Goal: Information Seeking & Learning: Learn about a topic

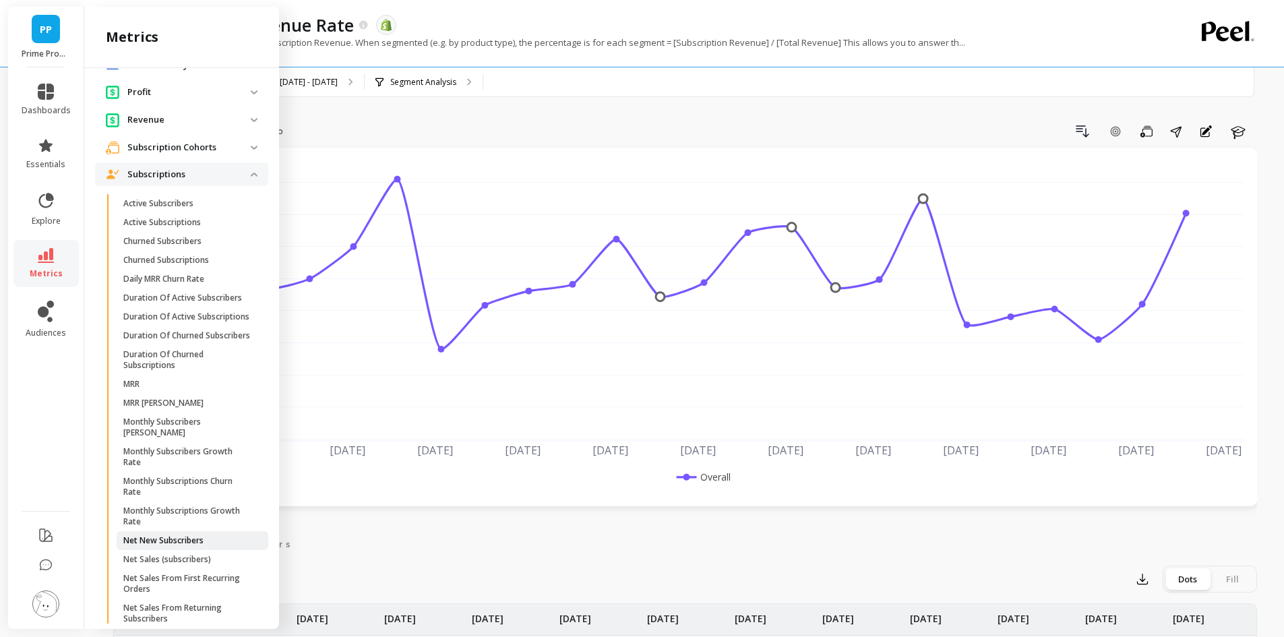
scroll to position [229, 0]
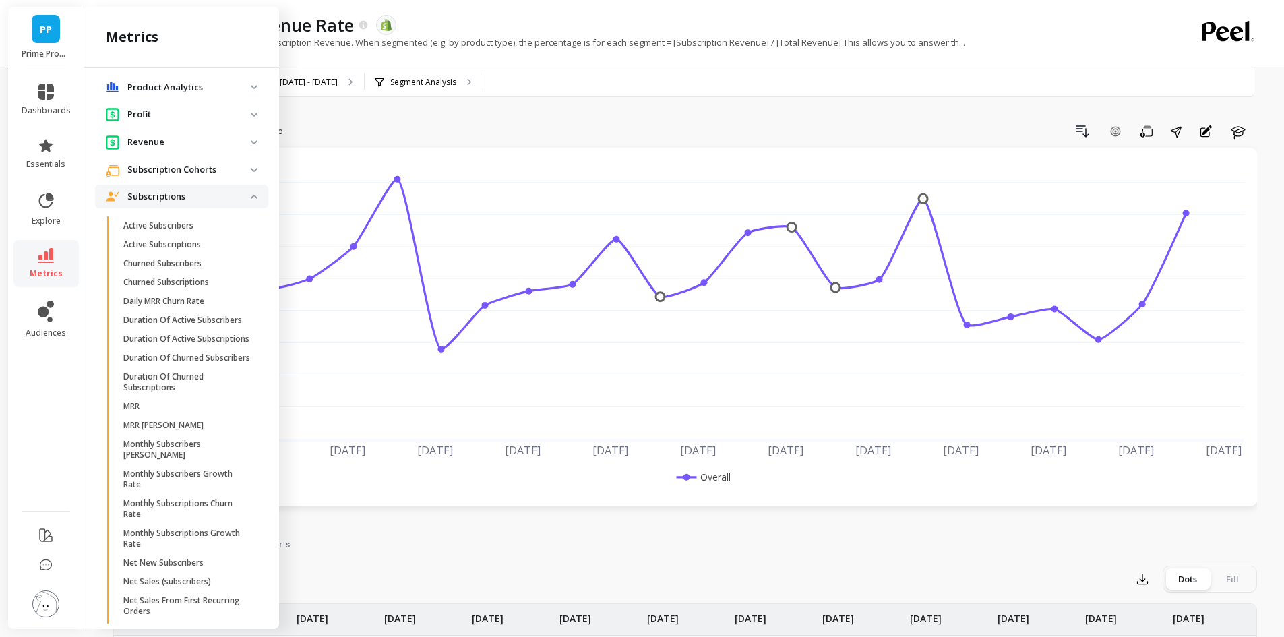
click at [251, 170] on img at bounding box center [254, 170] width 7 height 4
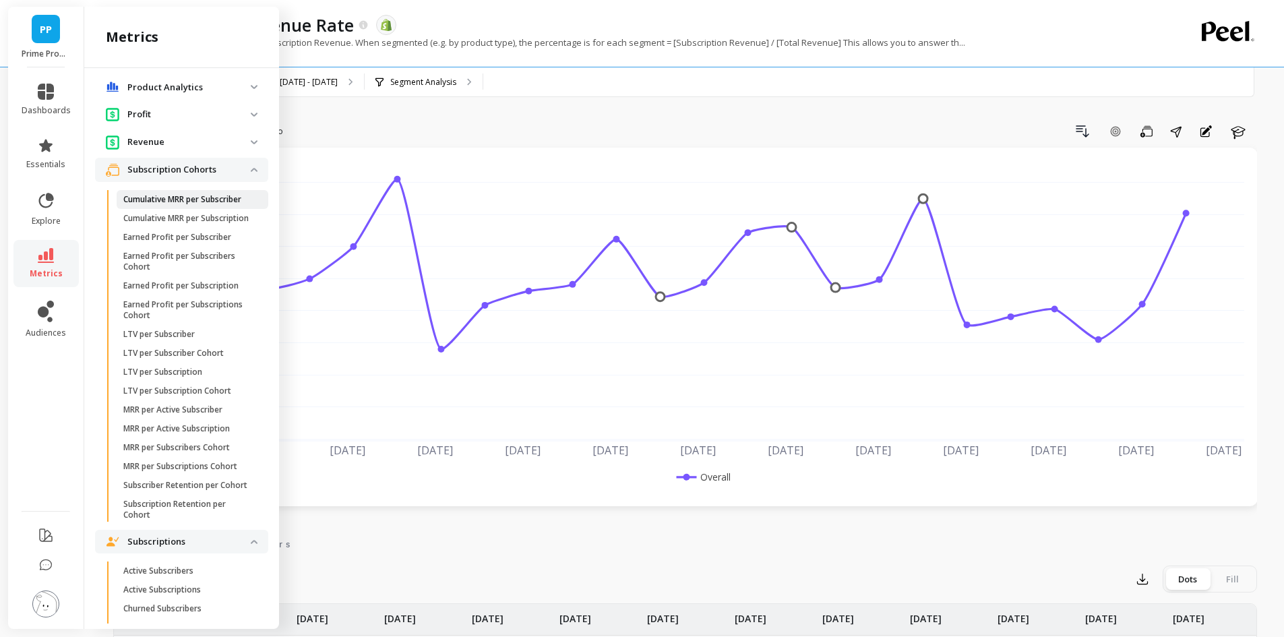
click at [192, 198] on p "Cumulative MRR per Subscriber" at bounding box center [182, 199] width 118 height 11
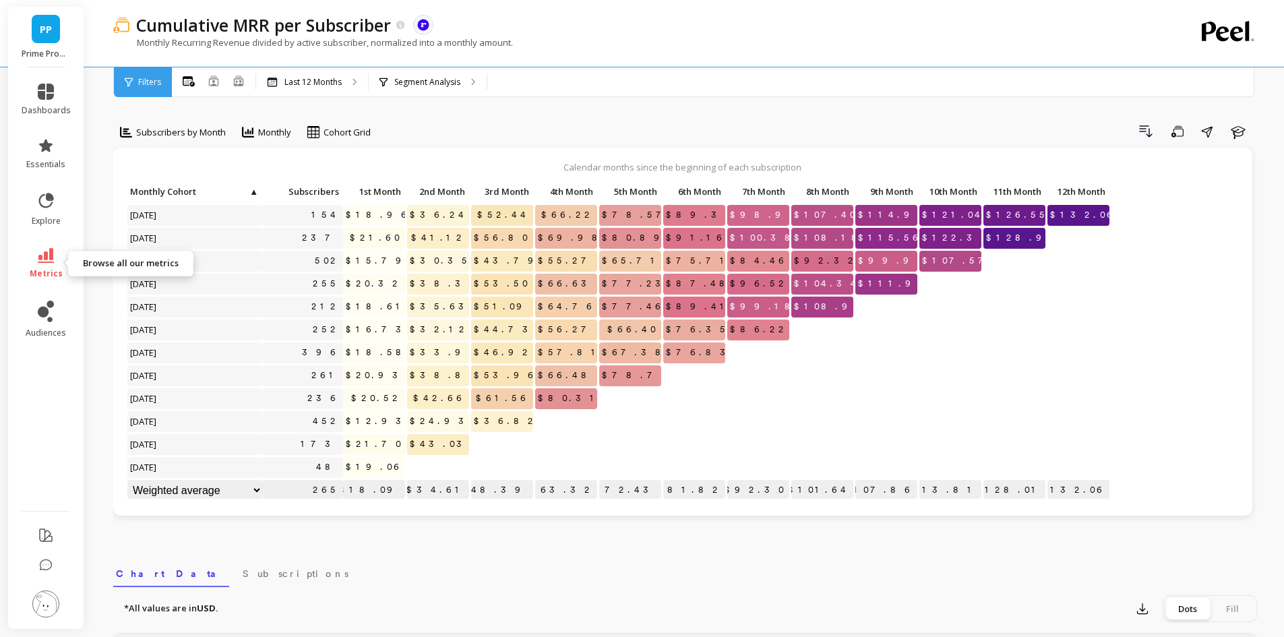
click at [45, 253] on icon at bounding box center [46, 255] width 16 height 15
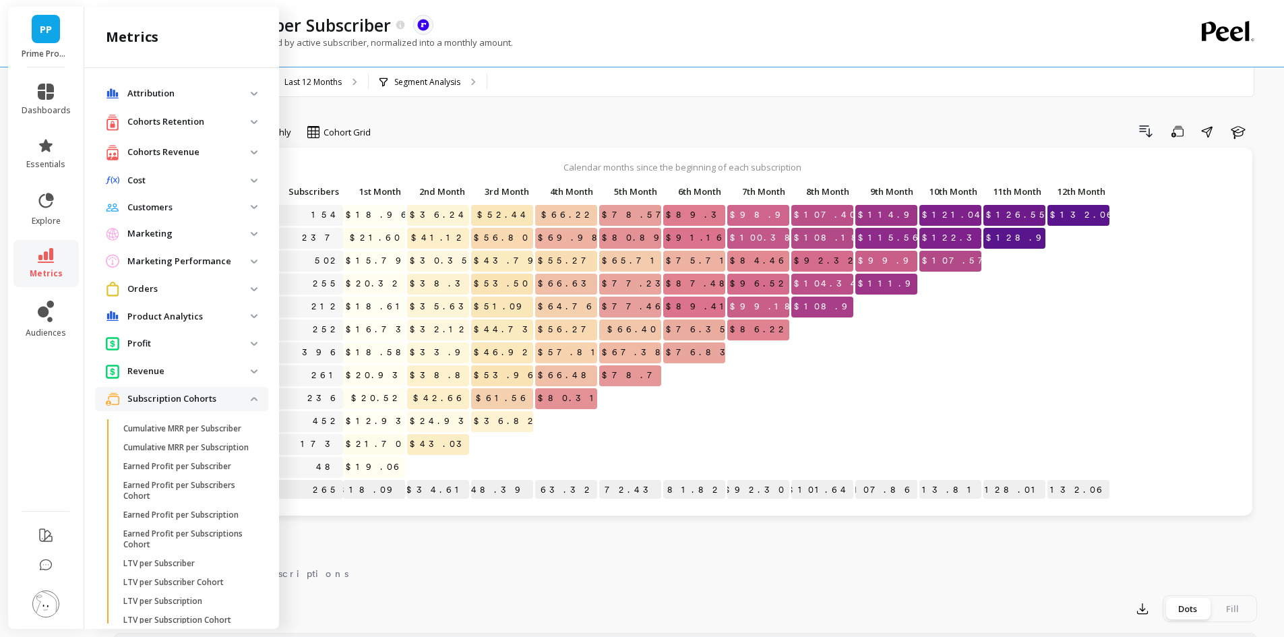
scroll to position [229, 0]
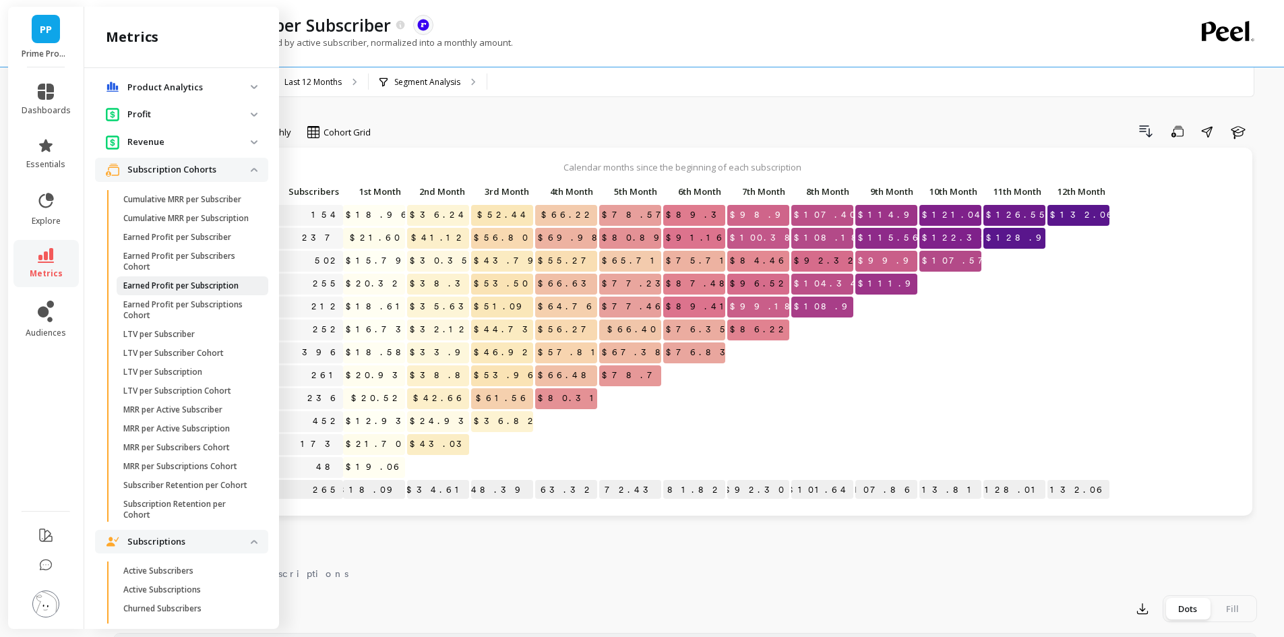
click at [179, 295] on link "Earned Profit per Subscription" at bounding box center [193, 285] width 152 height 19
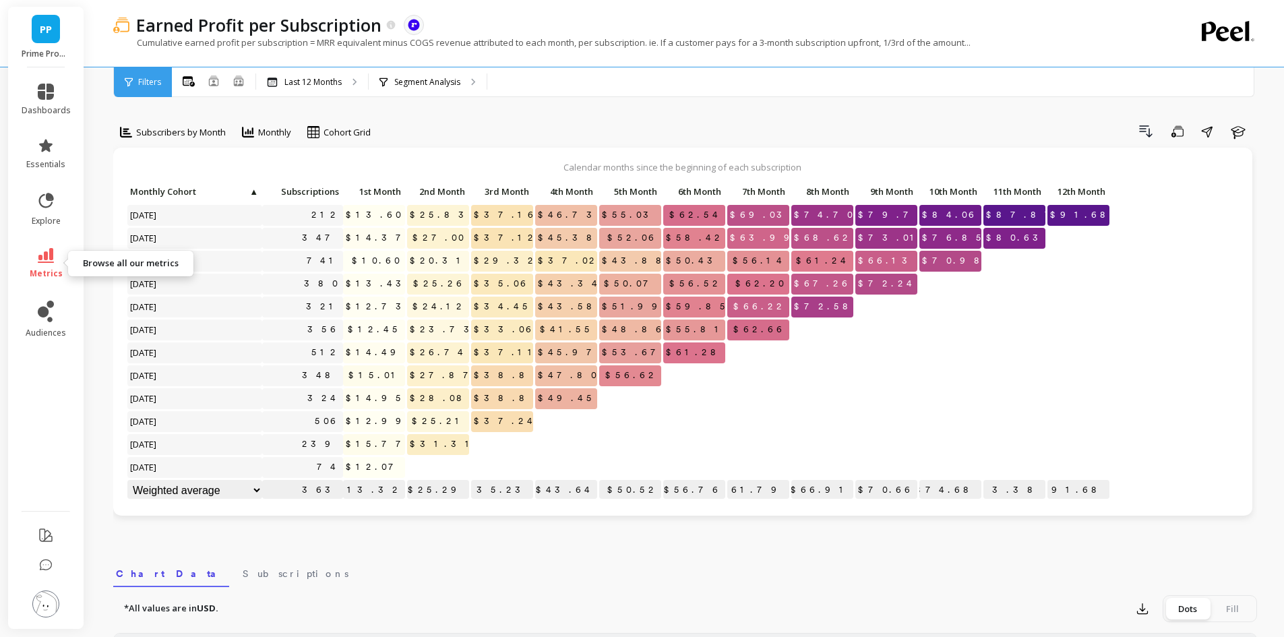
click at [49, 253] on icon at bounding box center [46, 255] width 16 height 15
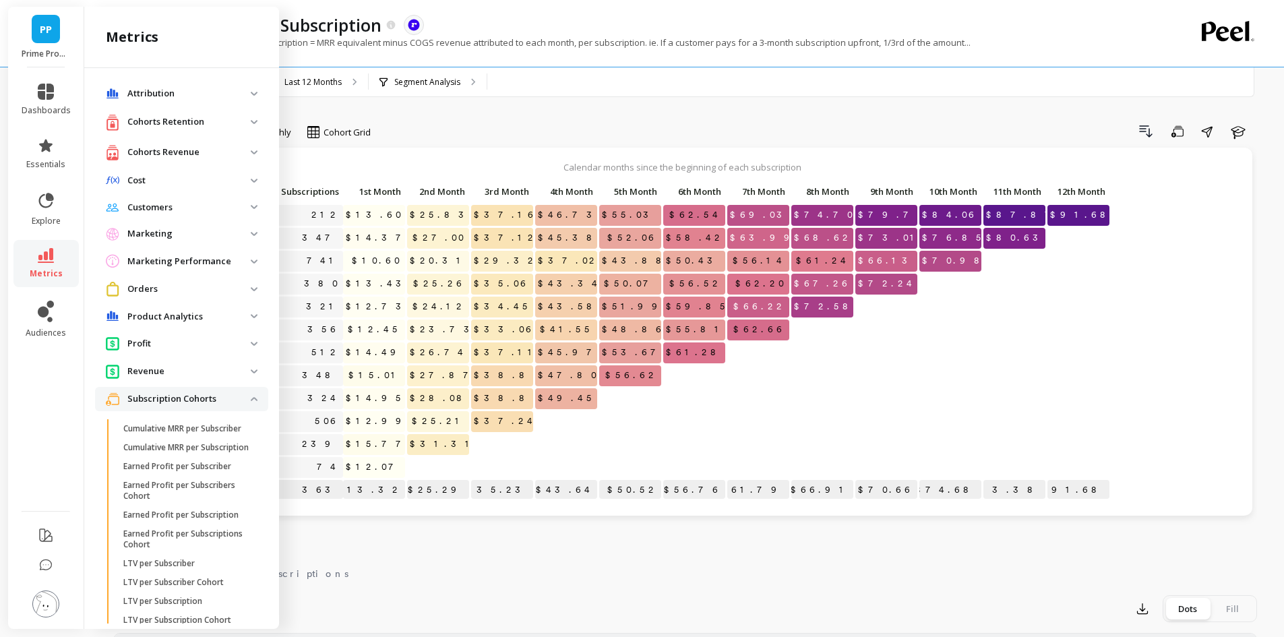
scroll to position [229, 0]
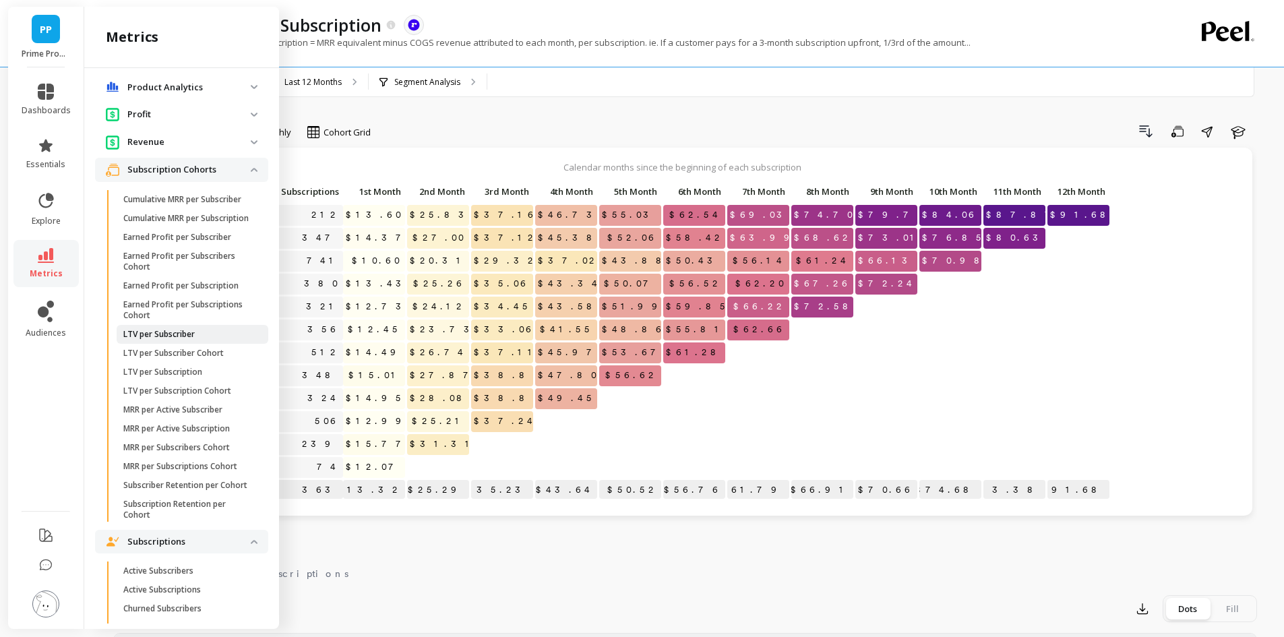
click at [187, 340] on p "LTV per Subscriber" at bounding box center [158, 334] width 71 height 11
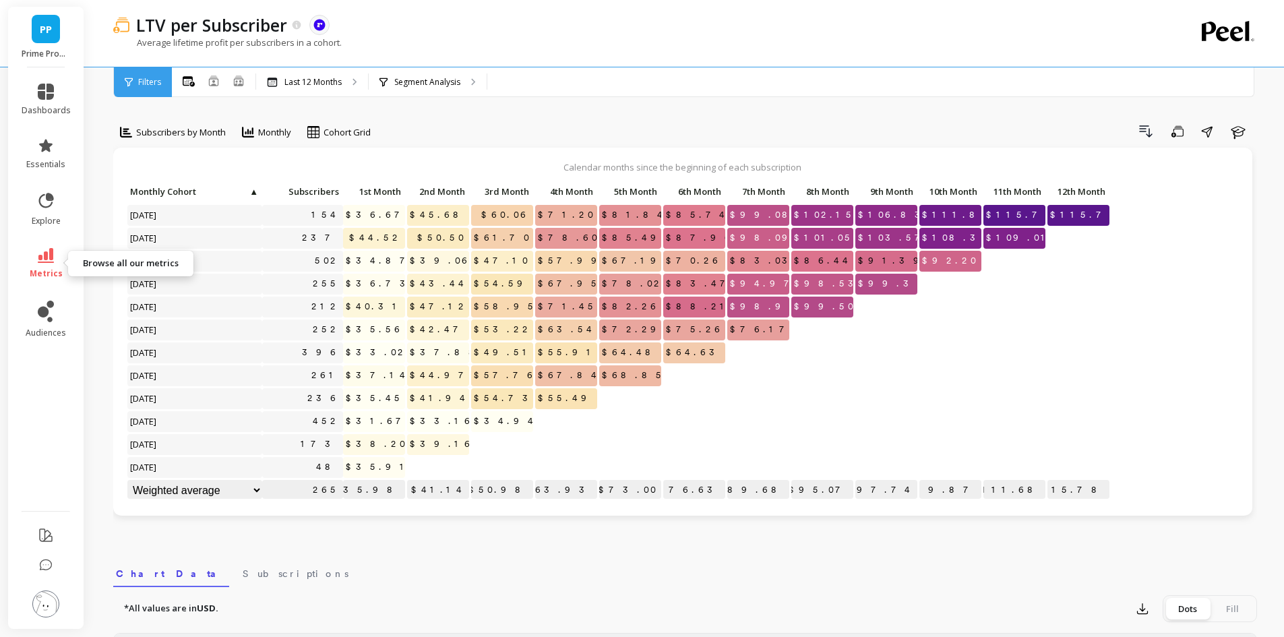
click at [46, 257] on icon at bounding box center [46, 255] width 16 height 15
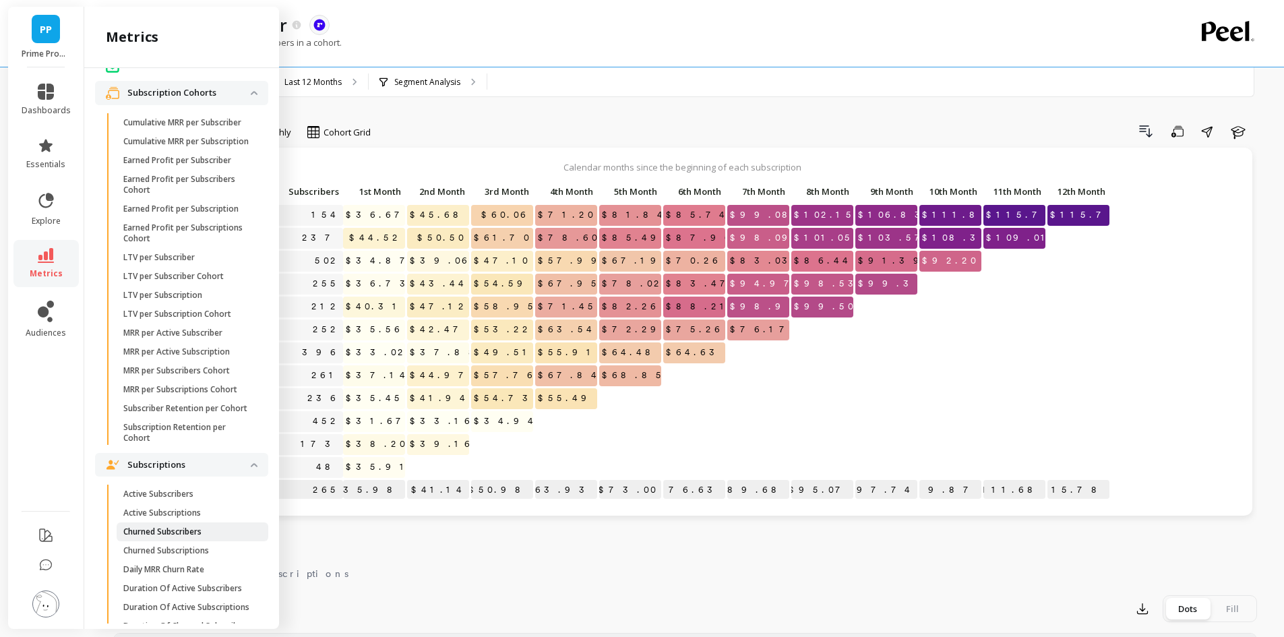
scroll to position [270, 0]
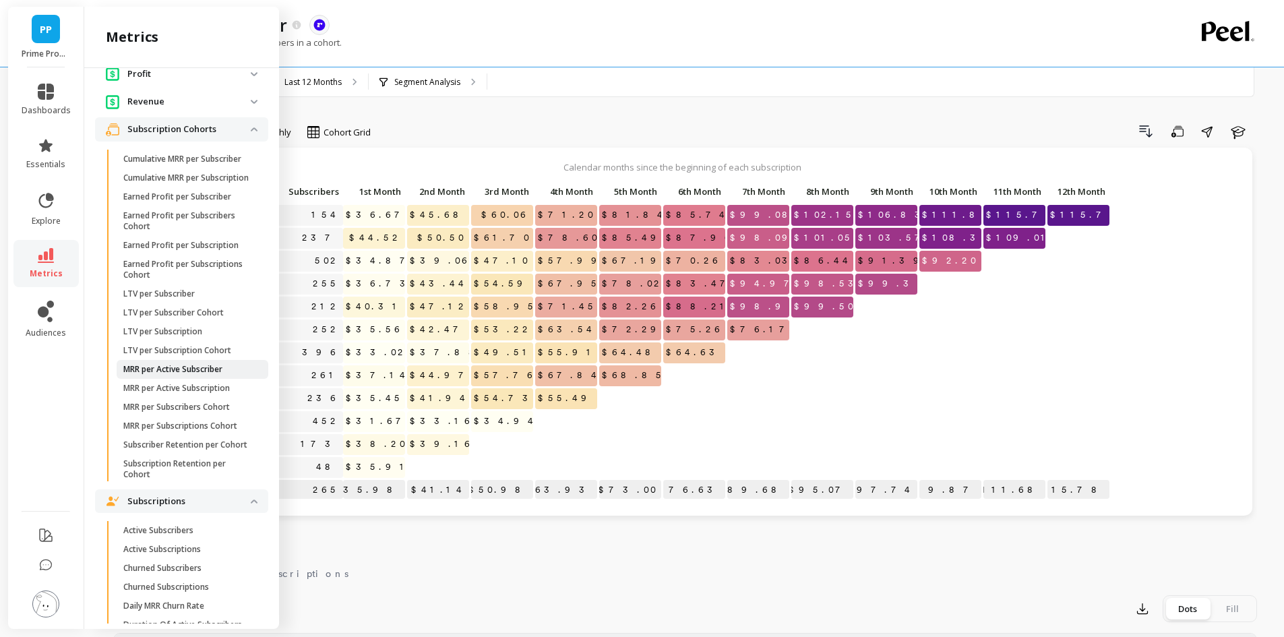
click at [191, 375] on p "MRR per Active Subscriber" at bounding box center [172, 369] width 99 height 11
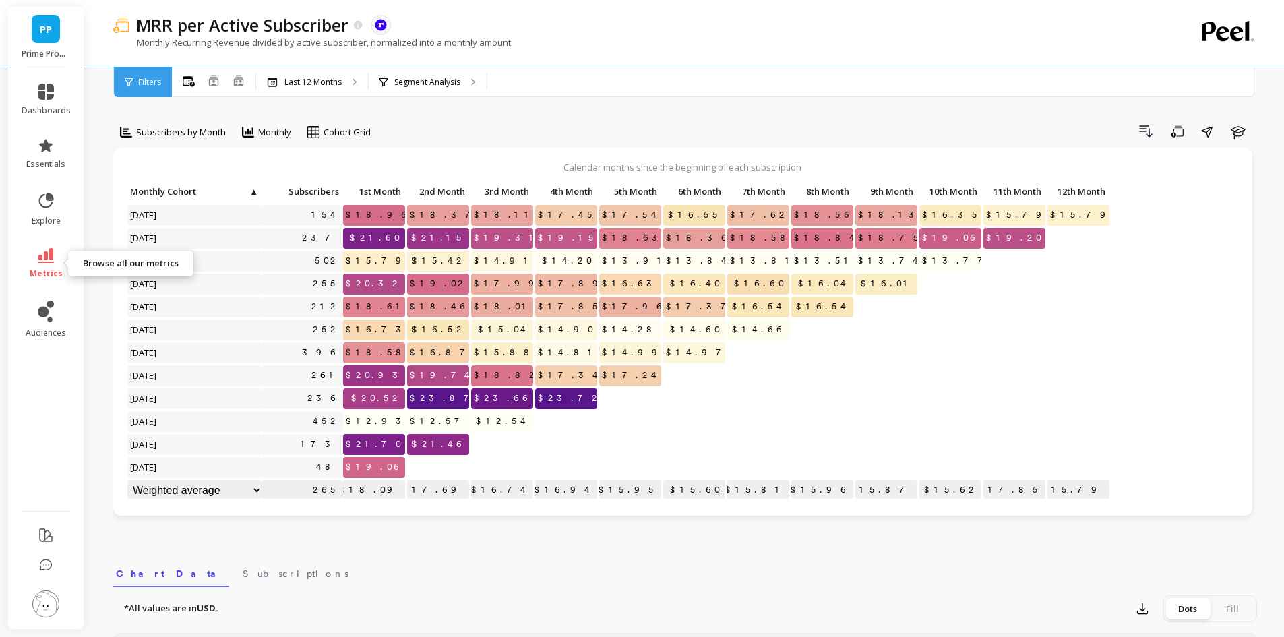
click at [44, 261] on icon at bounding box center [46, 255] width 16 height 15
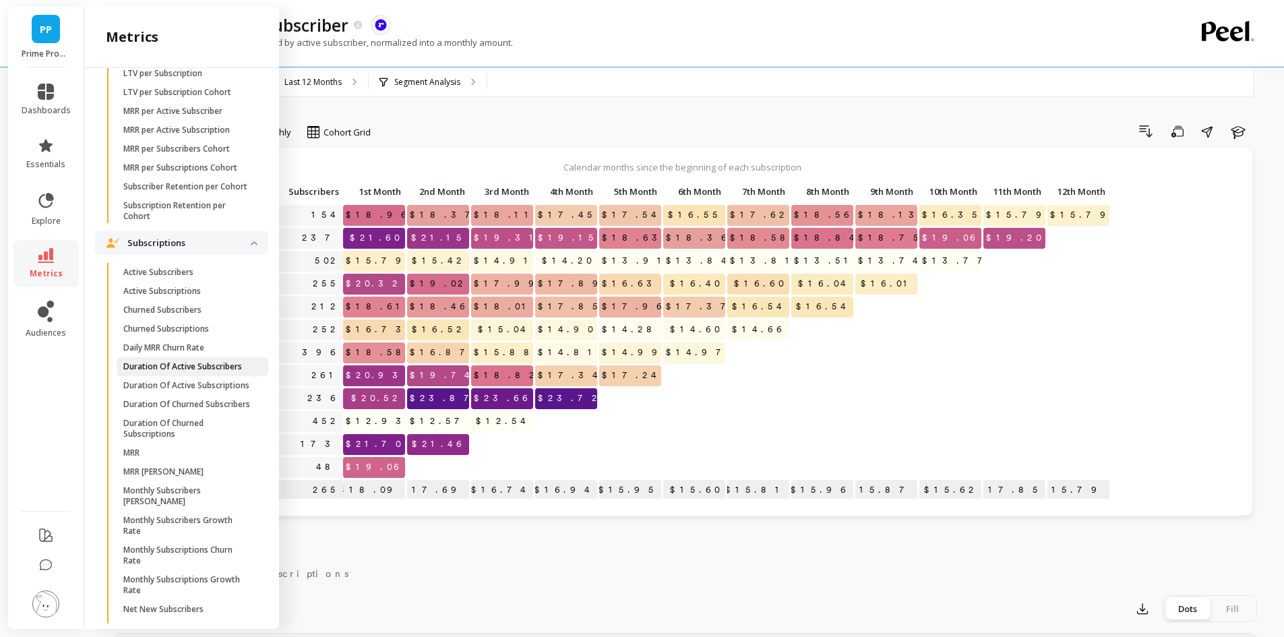
scroll to position [539, 0]
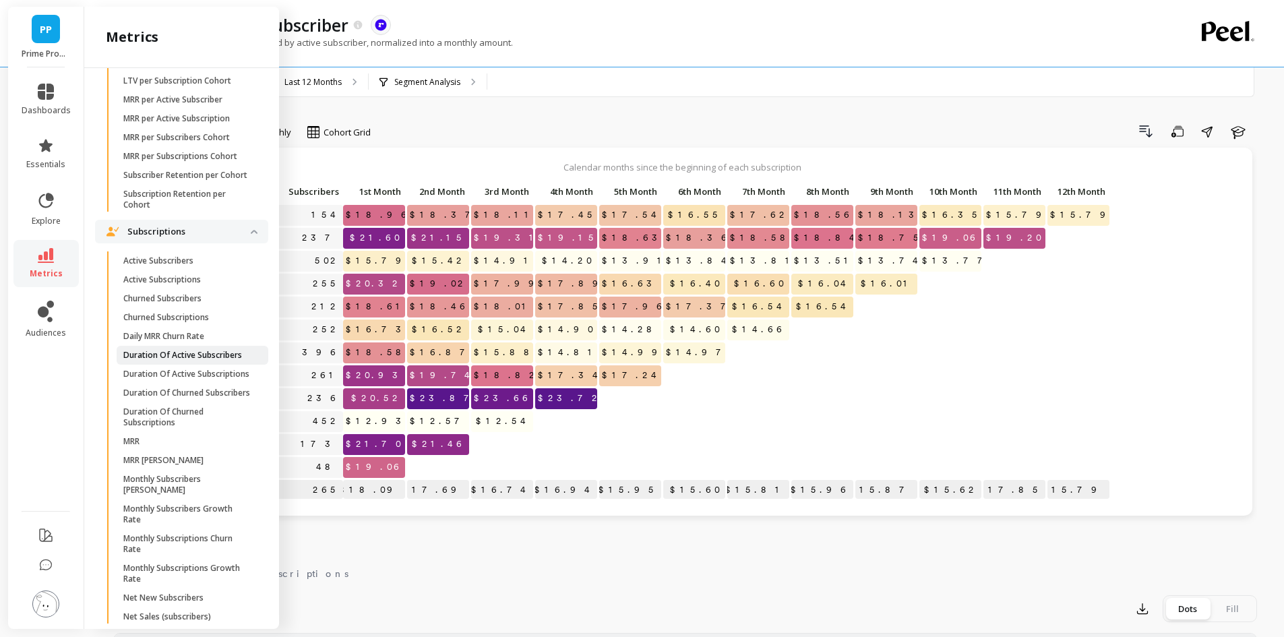
click at [188, 361] on p "Duration Of Active Subscribers" at bounding box center [182, 355] width 119 height 11
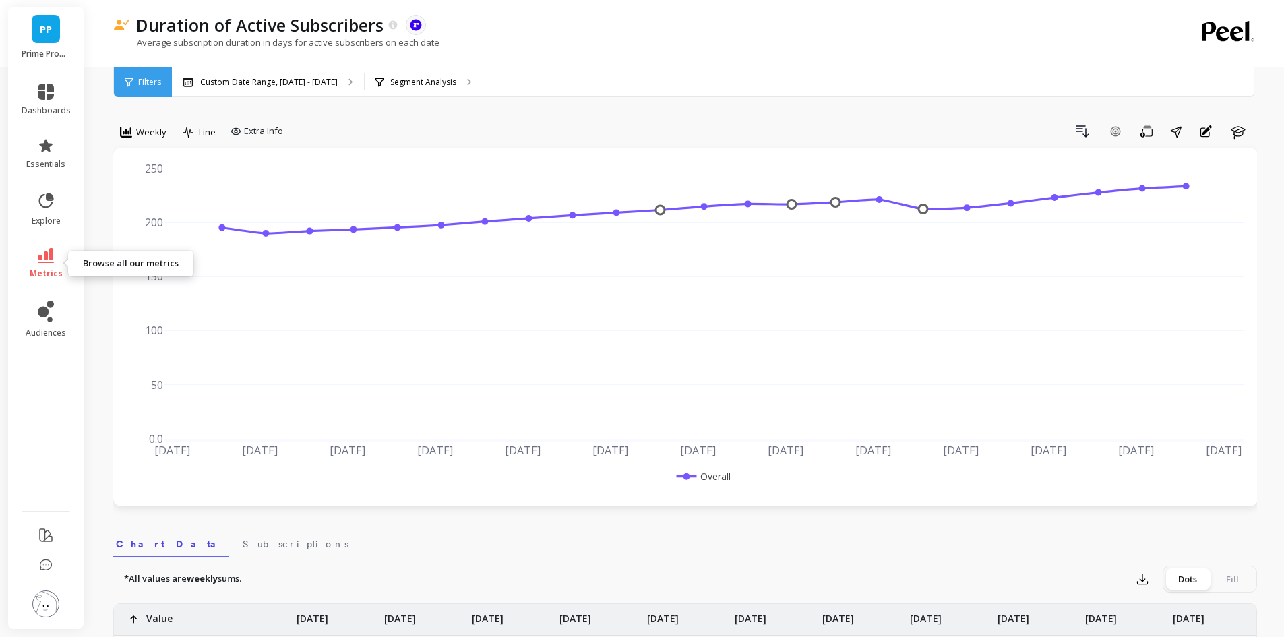
click at [46, 252] on icon at bounding box center [46, 255] width 16 height 15
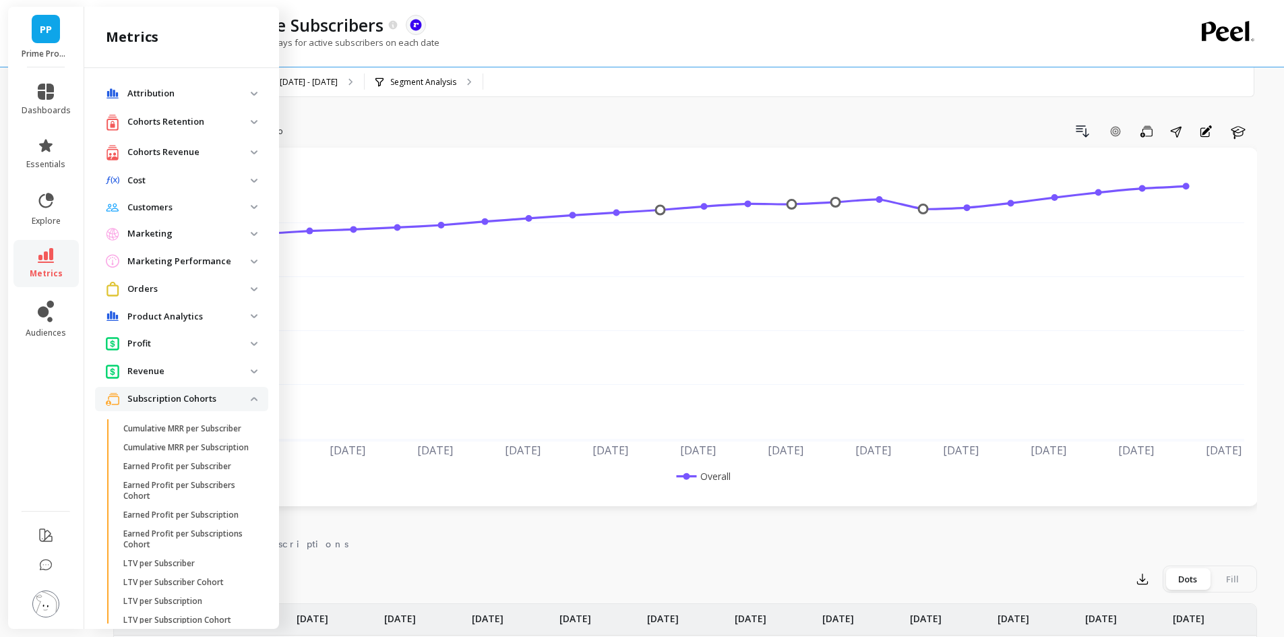
scroll to position [539, 0]
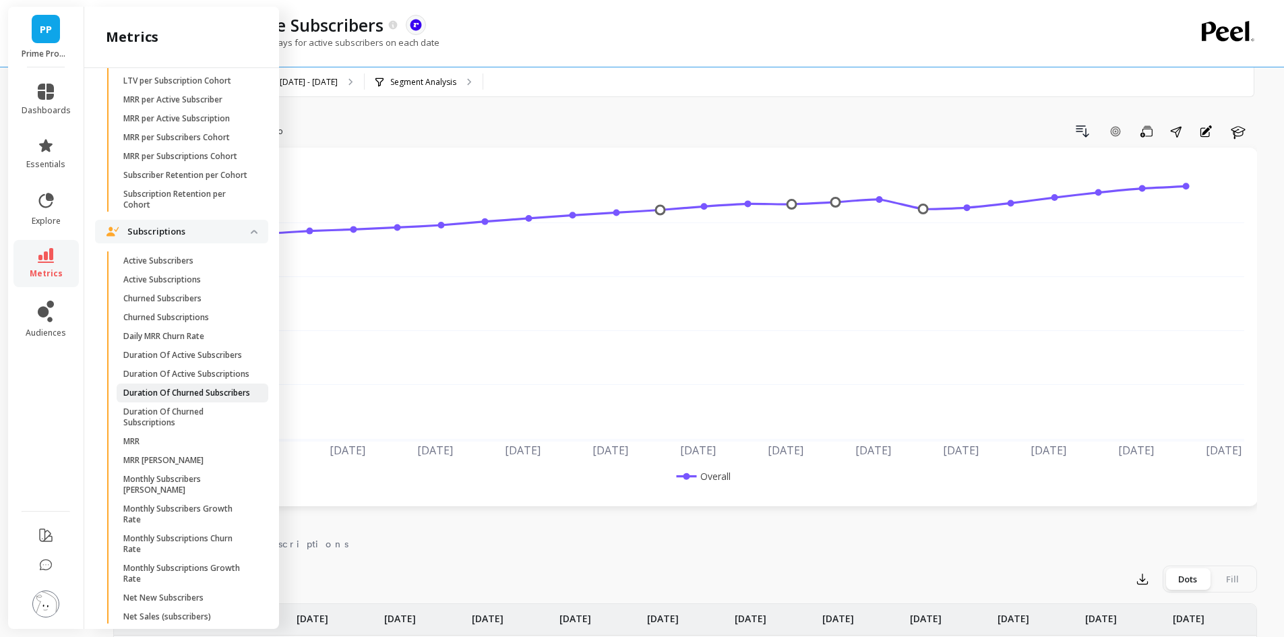
click at [203, 398] on p "Duration Of Churned Subscribers" at bounding box center [186, 393] width 127 height 11
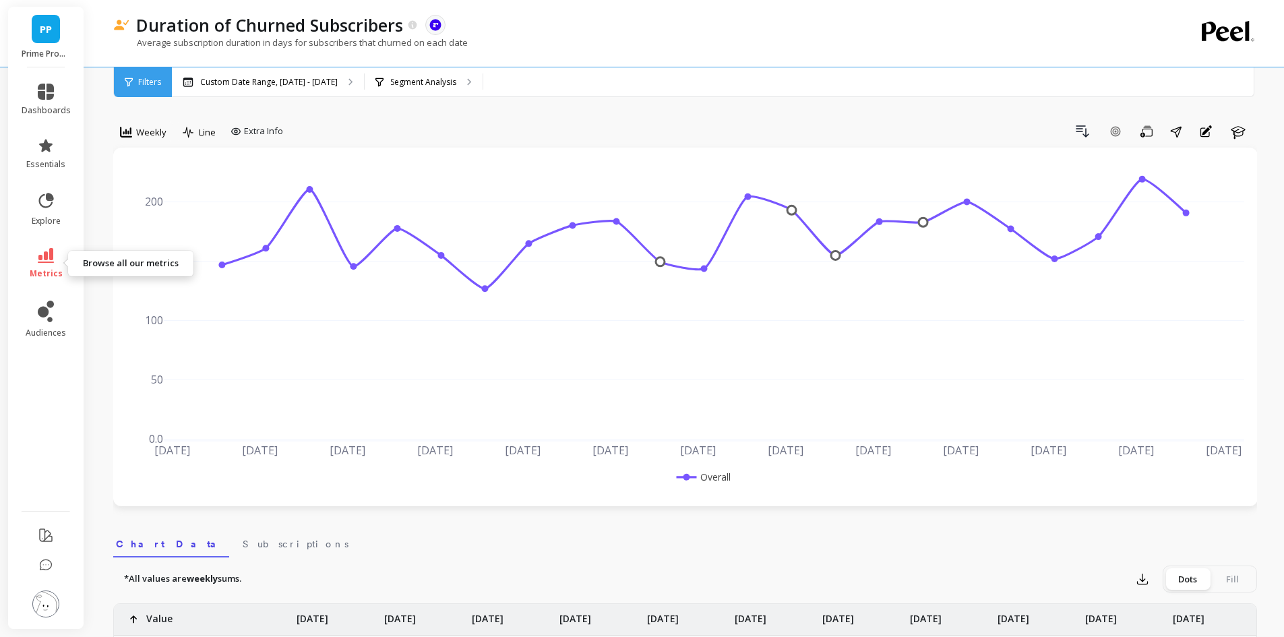
click at [42, 253] on icon at bounding box center [46, 255] width 16 height 15
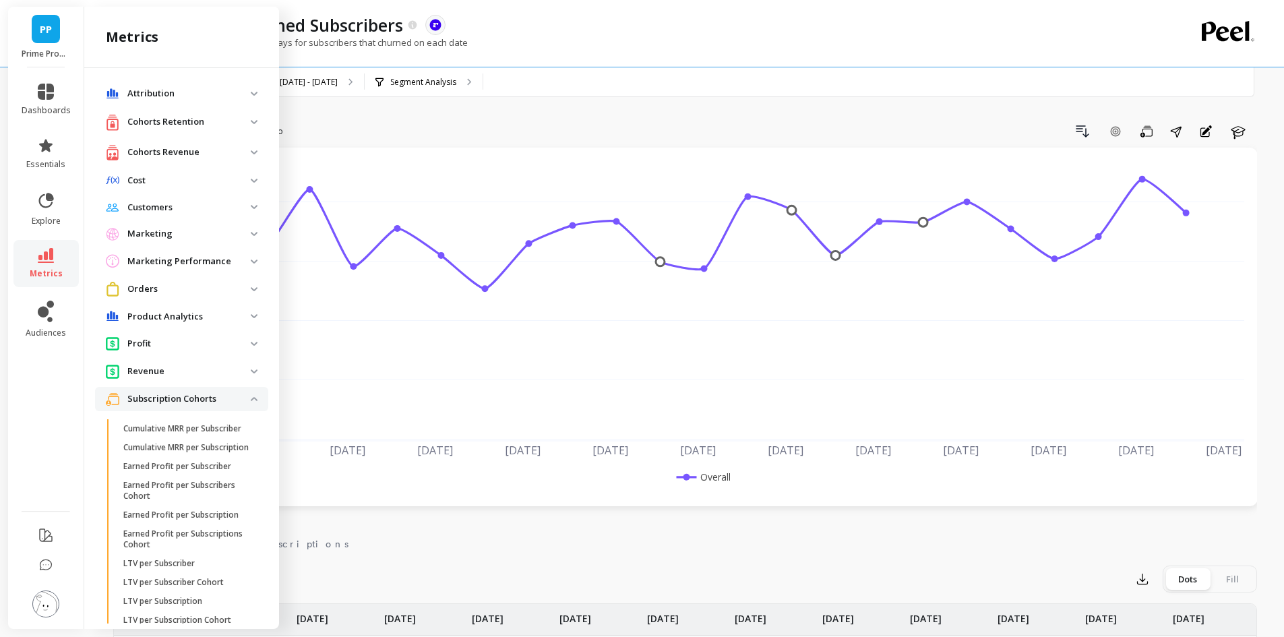
scroll to position [539, 0]
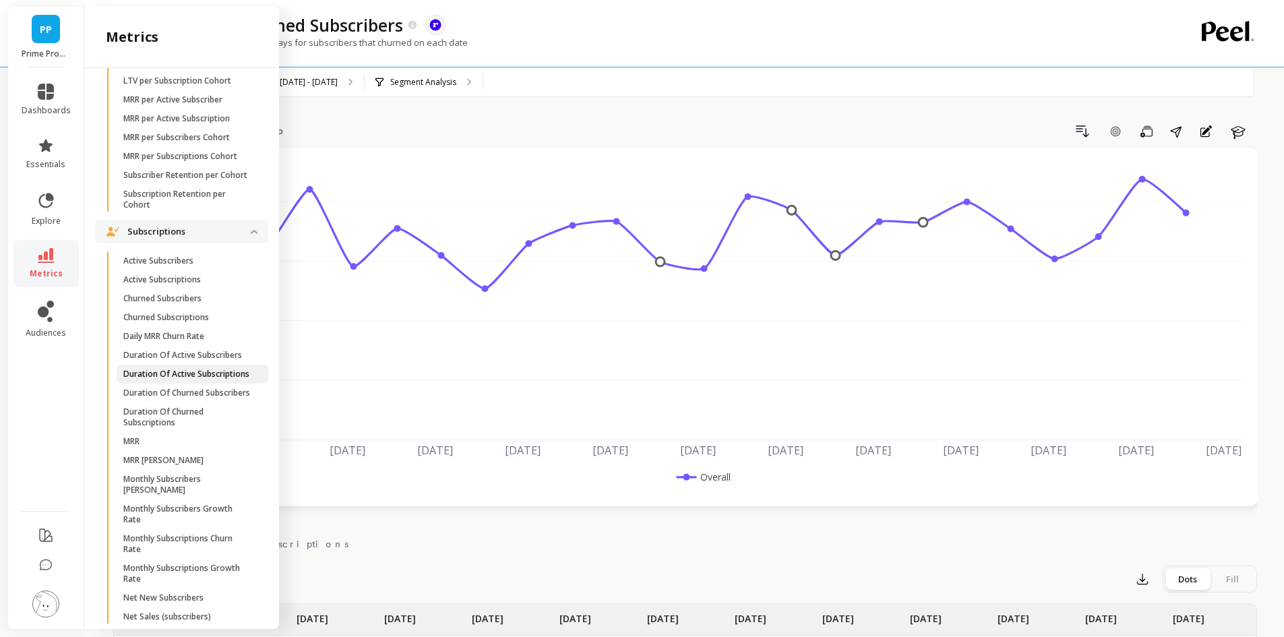
click at [201, 379] on p "Duration Of Active Subscriptions" at bounding box center [186, 374] width 126 height 11
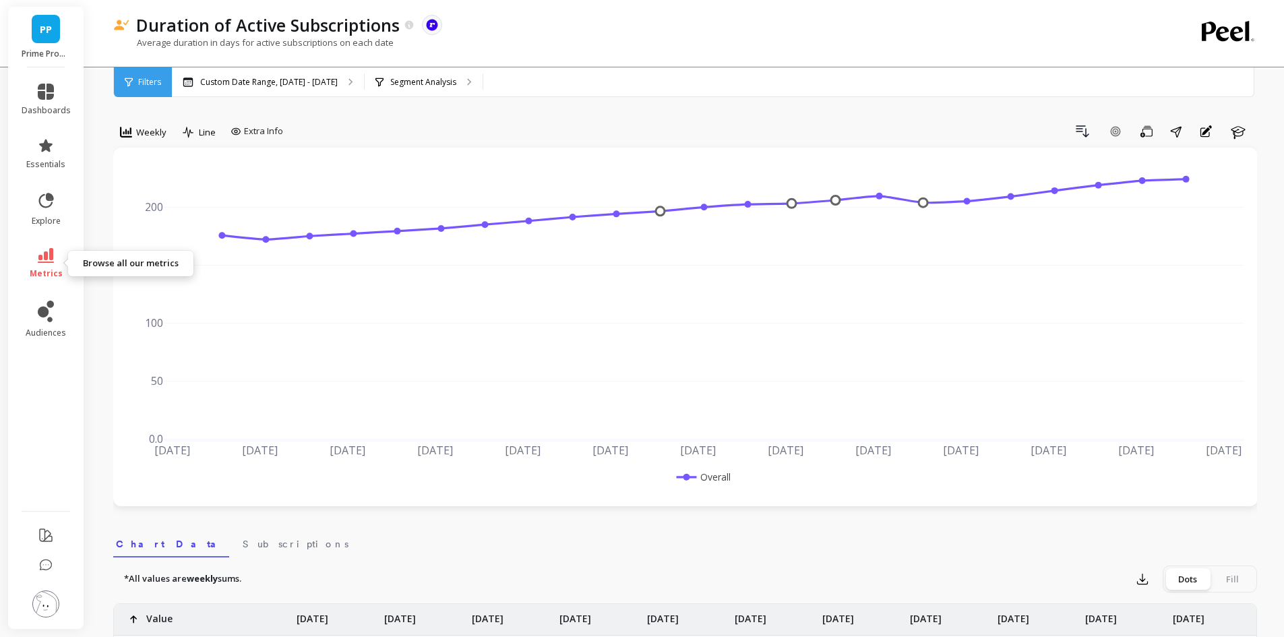
click at [47, 252] on icon at bounding box center [46, 255] width 16 height 15
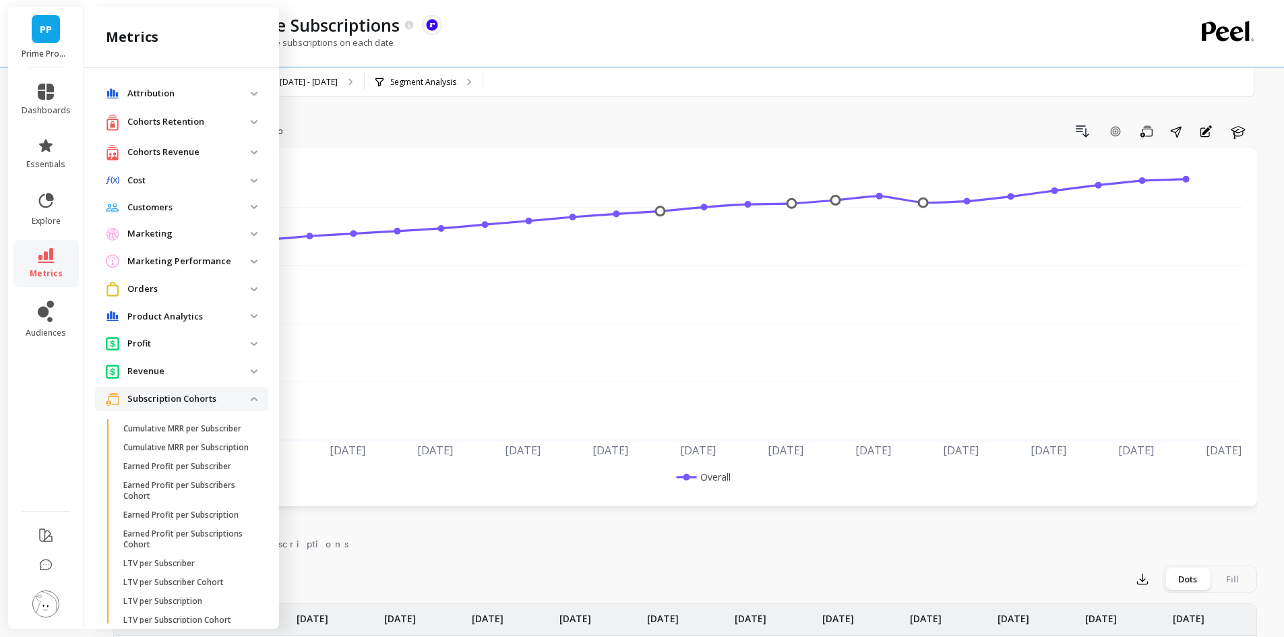
scroll to position [539, 0]
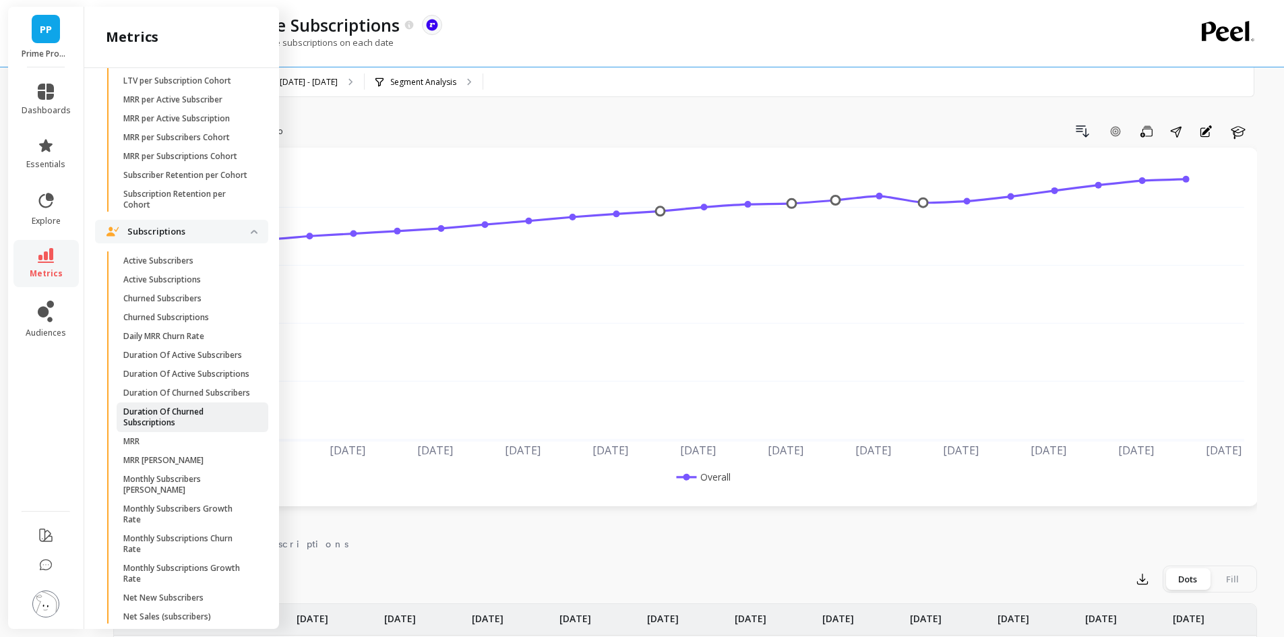
click at [193, 428] on p "Duration Of Churned Subscriptions" at bounding box center [187, 417] width 129 height 22
